Goal: Navigation & Orientation: Find specific page/section

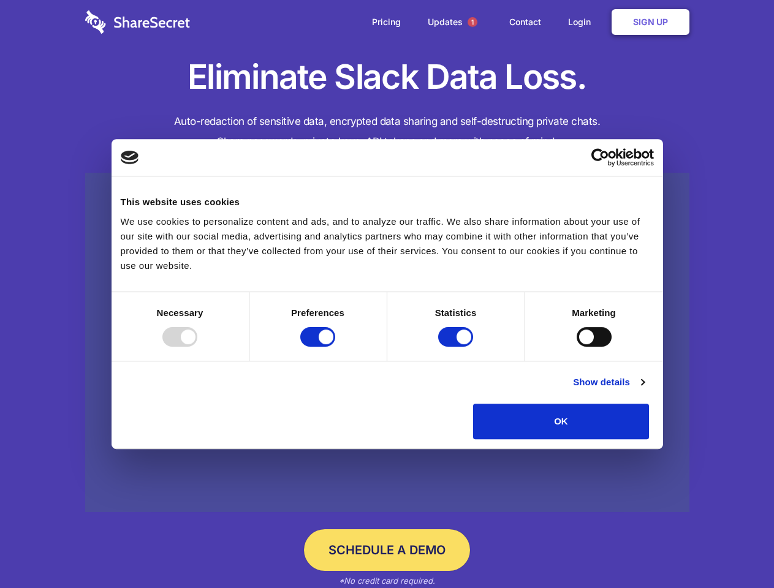
click at [197, 347] on div at bounding box center [179, 337] width 35 height 20
click at [335, 347] on input "Preferences" at bounding box center [317, 337] width 35 height 20
checkbox input "false"
click at [457, 347] on input "Statistics" at bounding box center [455, 337] width 35 height 20
checkbox input "false"
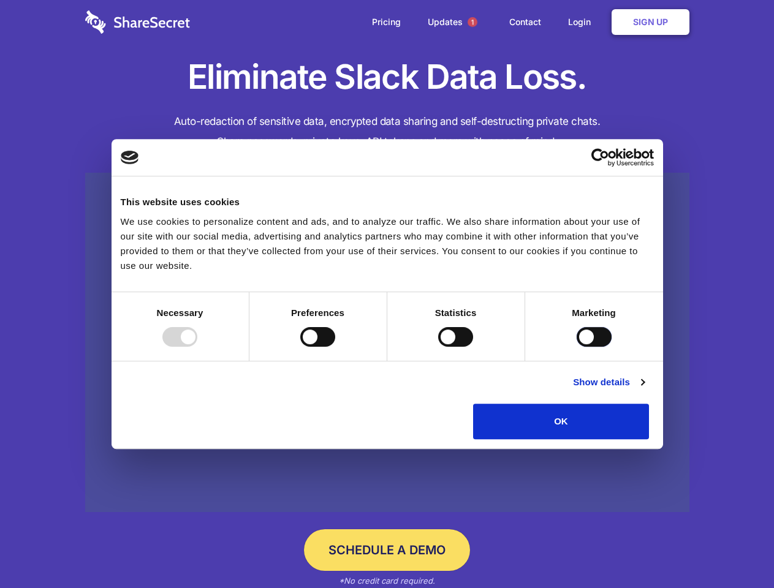
click at [576, 347] on input "Marketing" at bounding box center [593, 337] width 35 height 20
checkbox input "true"
click at [644, 390] on link "Show details" at bounding box center [608, 382] width 71 height 15
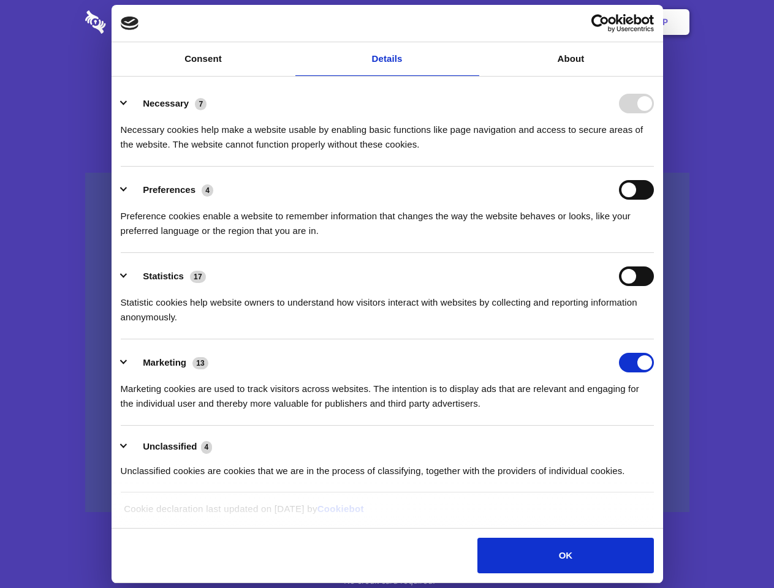
click at [654, 167] on li "Necessary 7 Necessary cookies help make a website usable by enabling basic func…" at bounding box center [387, 123] width 533 height 86
click at [472, 22] on span "1" at bounding box center [472, 22] width 10 height 10
